Goal: Task Accomplishment & Management: Use online tool/utility

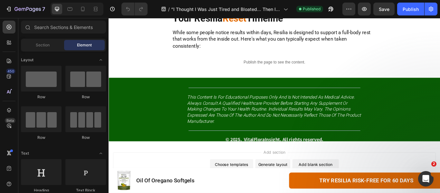
scroll to position [3058, 0]
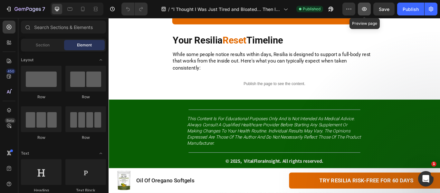
click at [363, 14] on button "button" at bounding box center [364, 9] width 13 height 13
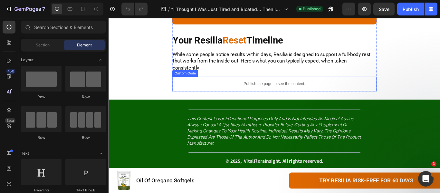
click at [263, 98] on p "Publish the page to see the content." at bounding box center [302, 94] width 238 height 7
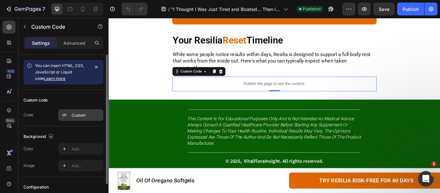
click at [90, 118] on div "Custom" at bounding box center [80, 115] width 45 height 12
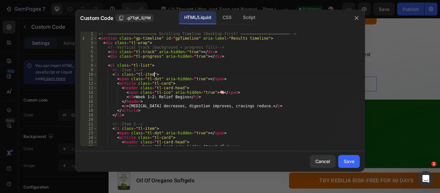
type textarea "</script>"
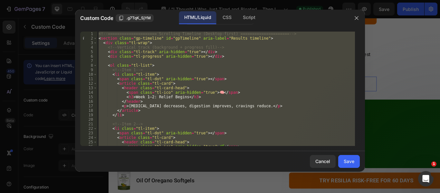
paste textarea
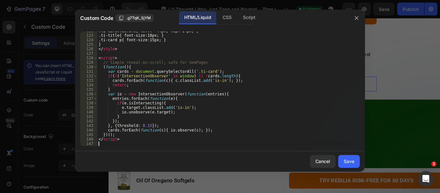
scroll to position [566, 0]
click at [354, 159] on button "Save" at bounding box center [349, 161] width 22 height 13
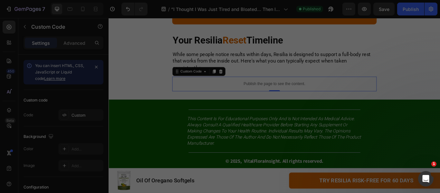
type textarea "</script>"
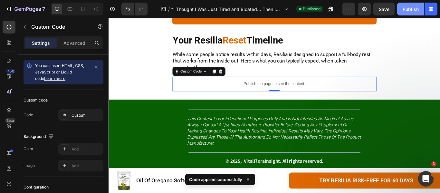
click at [407, 8] on div "Publish" at bounding box center [410, 9] width 16 height 7
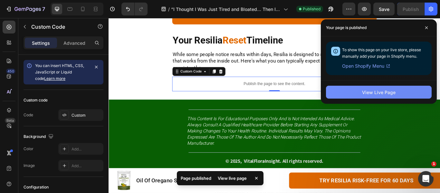
click at [353, 88] on button "View Live Page" at bounding box center [379, 92] width 106 height 13
